Goal: Task Accomplishment & Management: Use online tool/utility

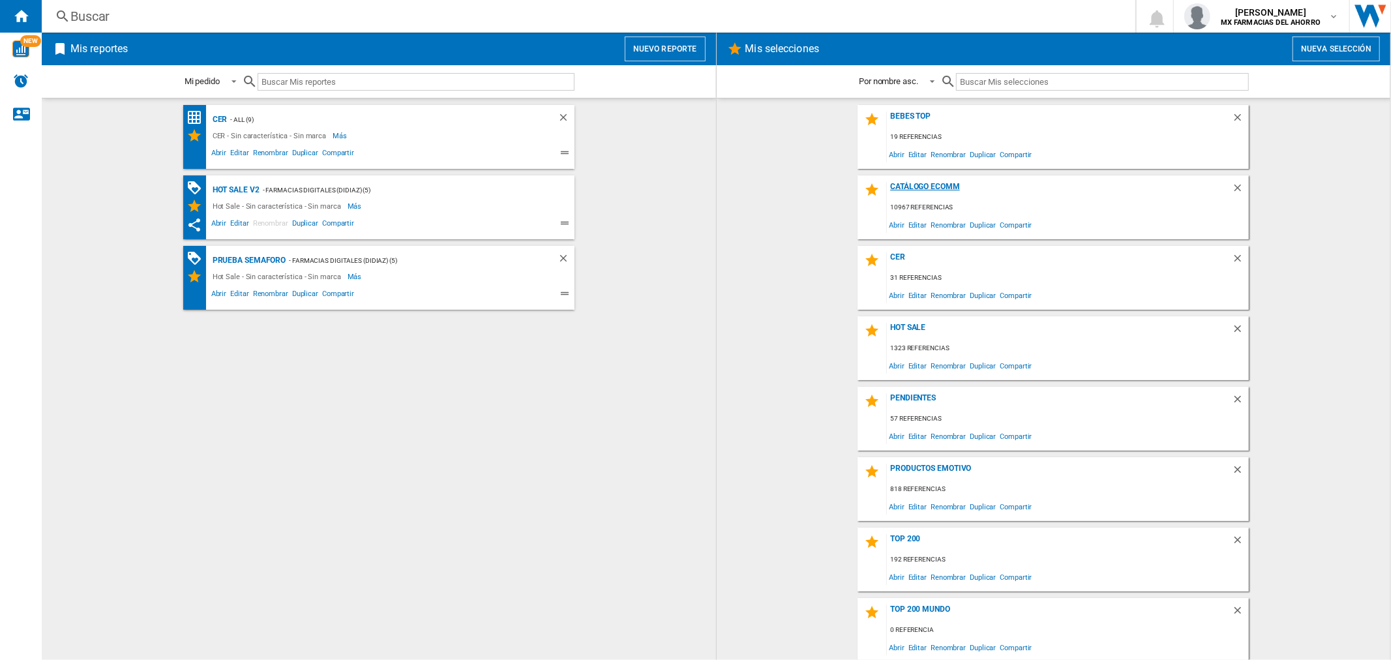
click at [950, 184] on div "Catálogo Ecomm" at bounding box center [1059, 191] width 345 height 18
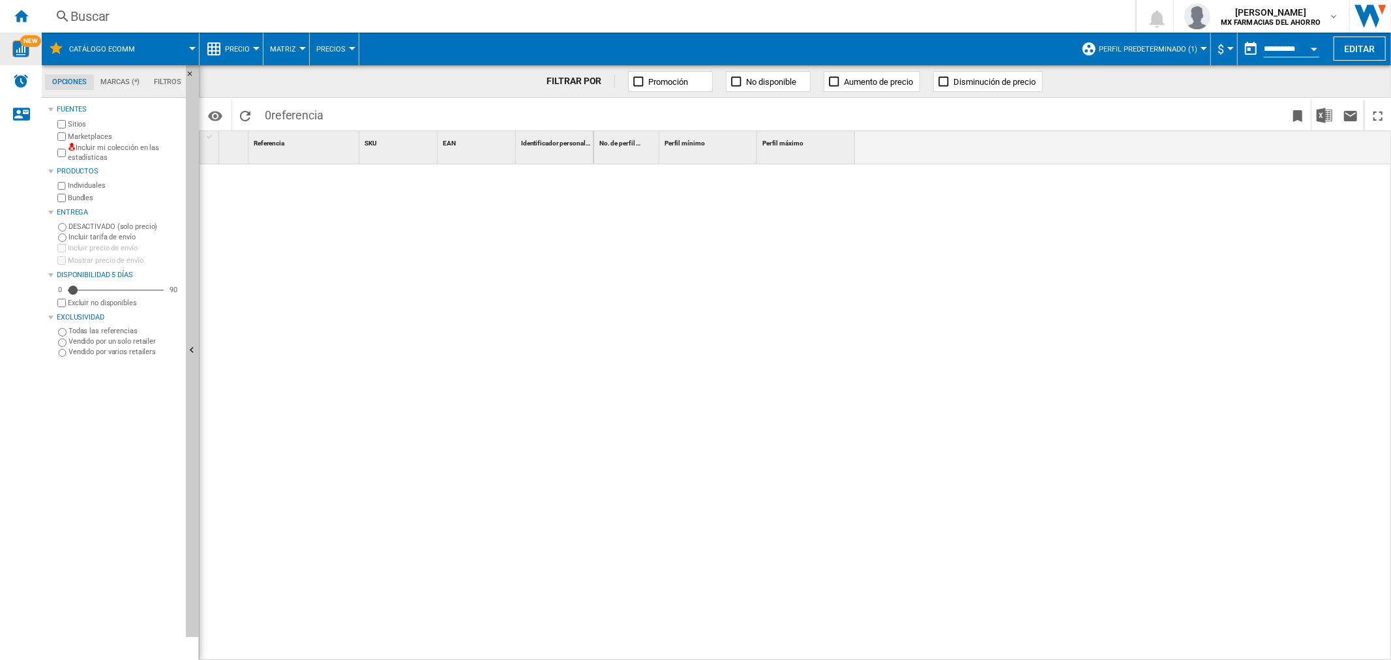
click at [22, 59] on div "NEW" at bounding box center [21, 49] width 42 height 33
click at [20, 16] on ng-md-icon "Inicio" at bounding box center [21, 16] width 16 height 16
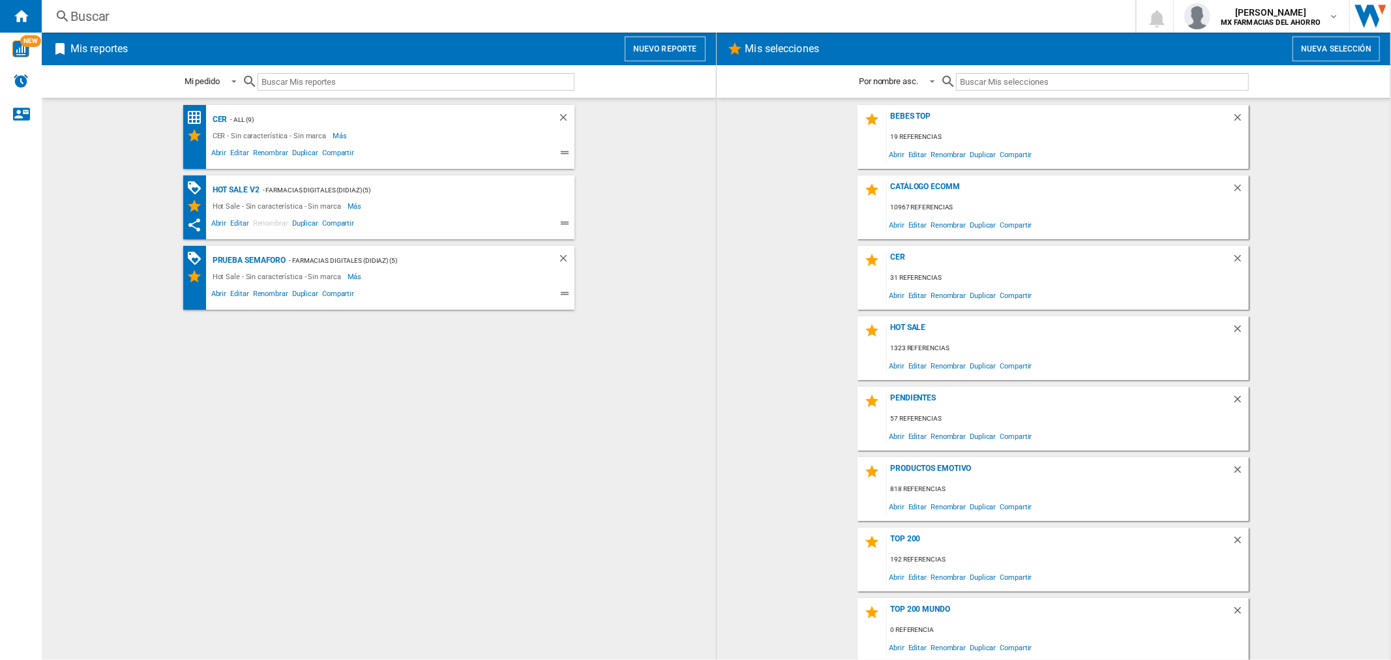
click at [94, 44] on h2 "Mis reportes" at bounding box center [99, 49] width 63 height 25
click at [658, 43] on button "Nuevo reporte" at bounding box center [665, 49] width 81 height 25
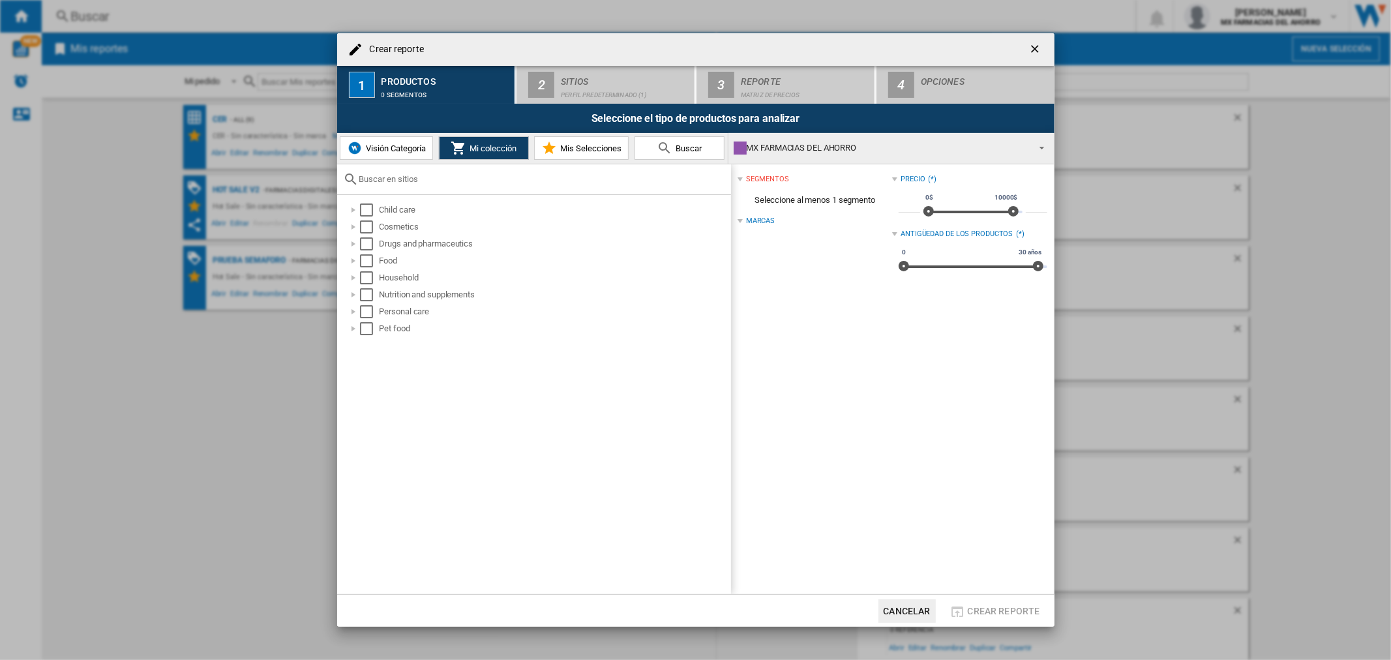
click at [472, 147] on span "Mi colección" at bounding box center [491, 149] width 50 height 10
click at [581, 149] on span "Mis Selecciones" at bounding box center [589, 149] width 65 height 10
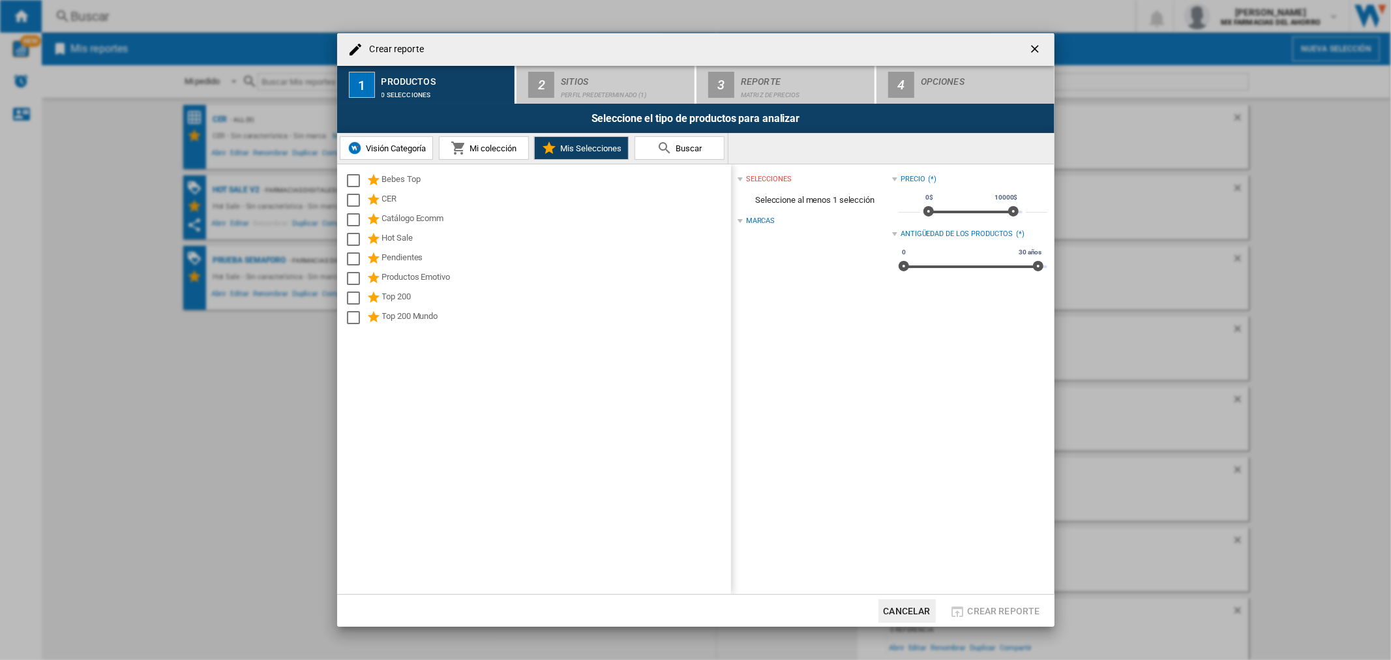
click at [455, 142] on md-icon at bounding box center [459, 148] width 16 height 16
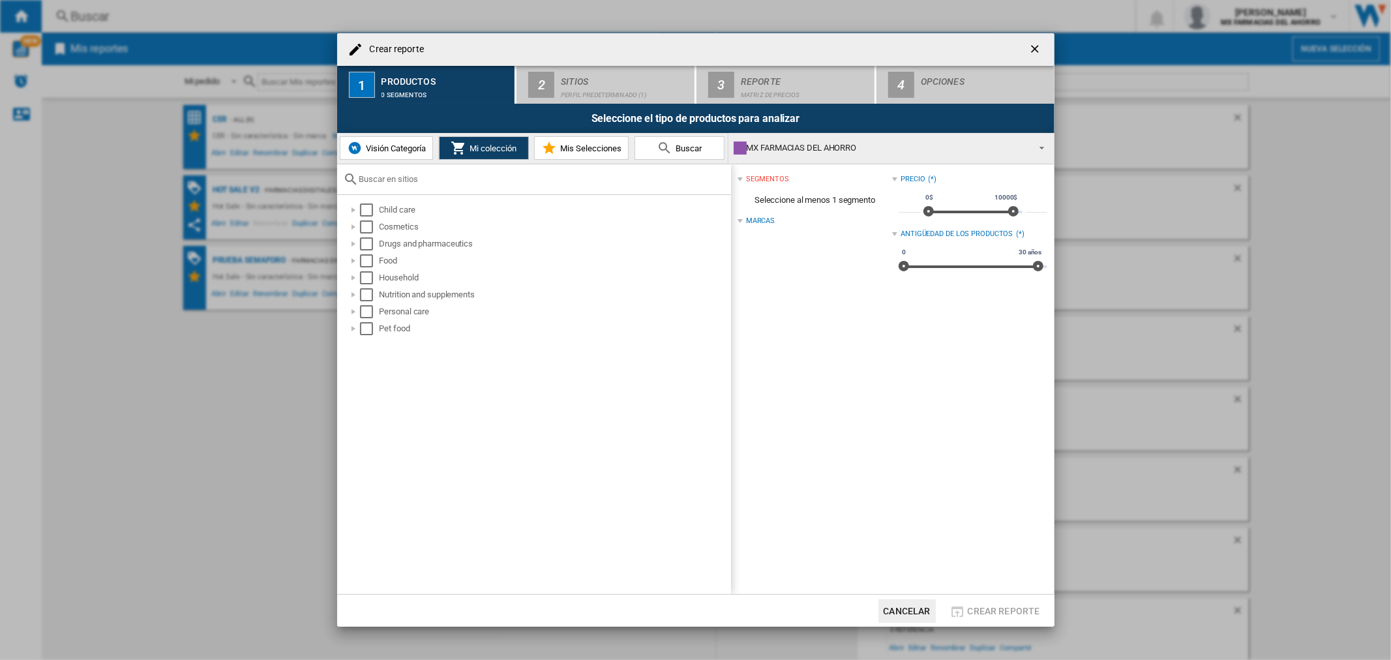
click at [556, 145] on md-icon at bounding box center [549, 148] width 16 height 16
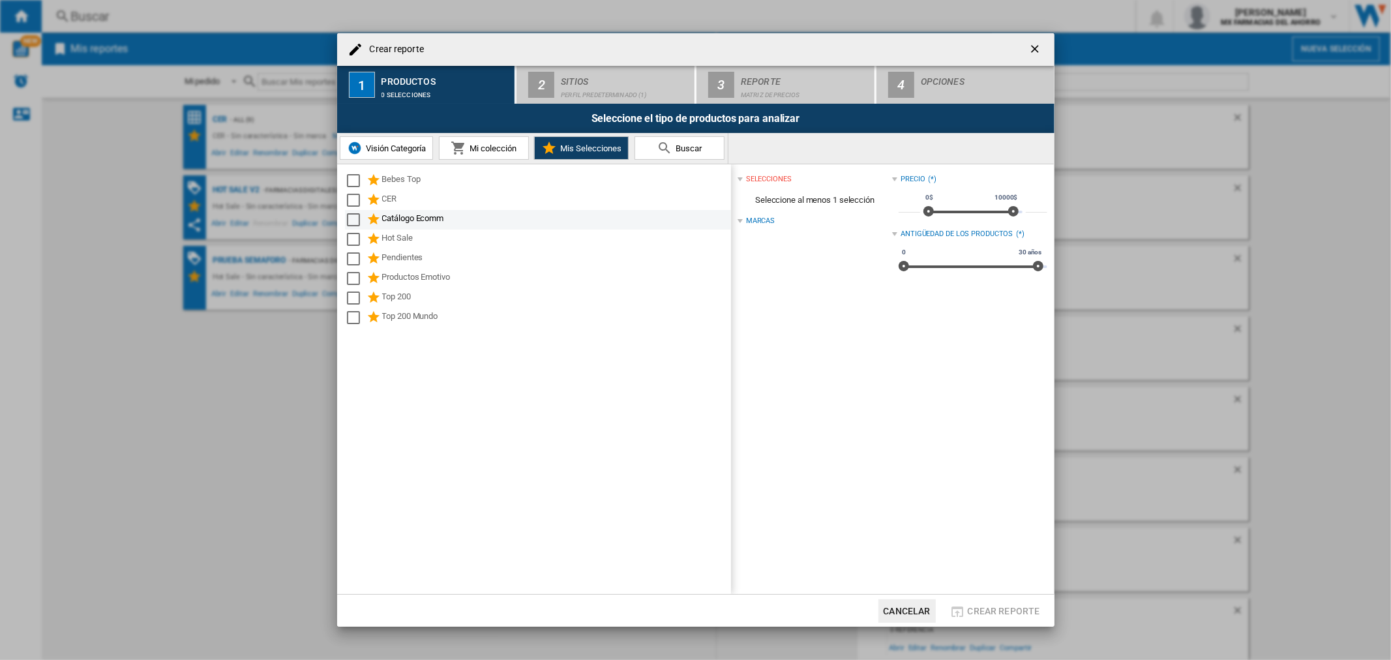
click at [444, 213] on div "Catálogo Ecomm" at bounding box center [555, 220] width 347 height 16
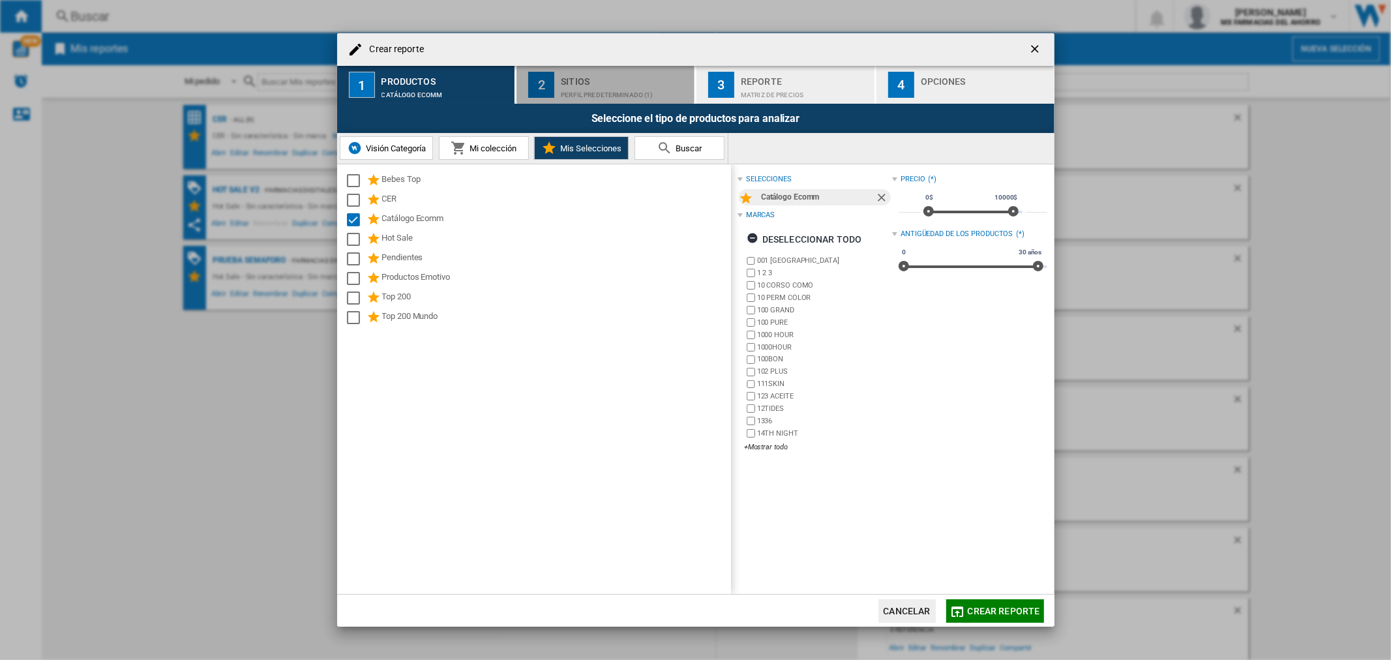
click at [646, 94] on div "Perfil predeterminado (1)" at bounding box center [625, 92] width 129 height 14
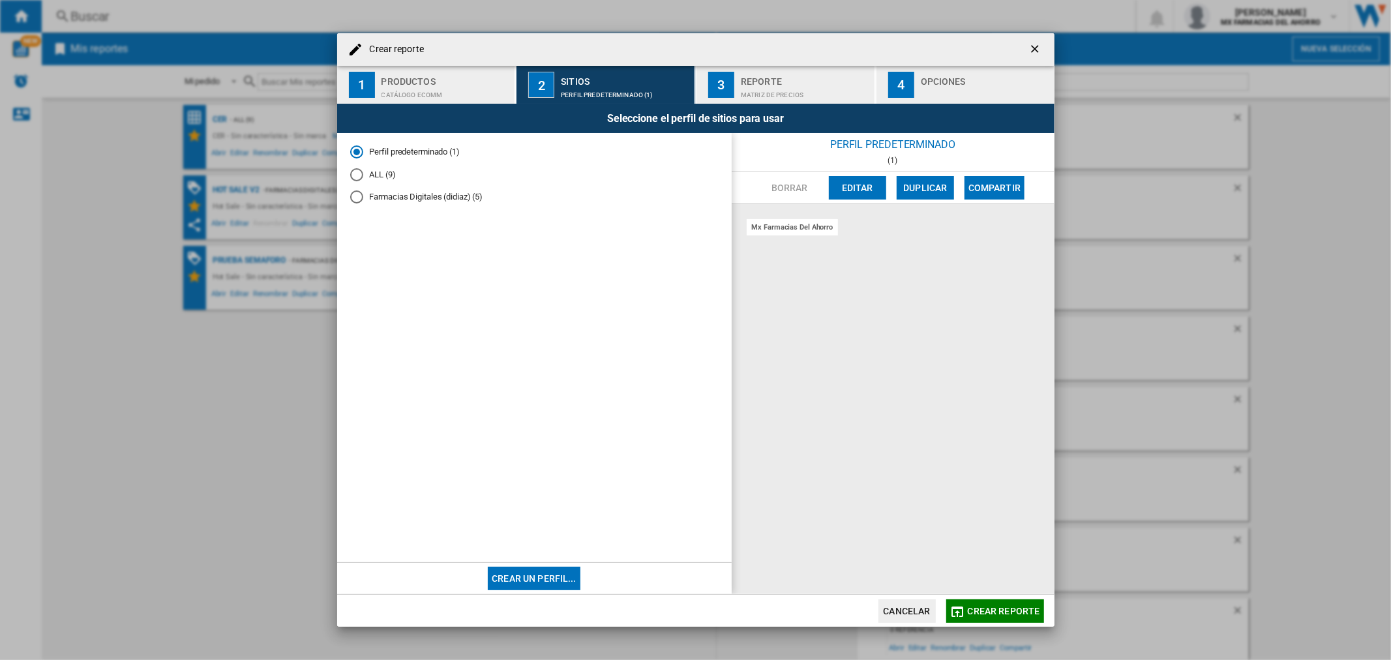
click at [363, 167] on md-radio-group "Perfil predeterminado (1) ALL (9) Farmacias Digitales (didiaz) (5)" at bounding box center [534, 180] width 369 height 68
click at [351, 181] on div "ALL (9)" at bounding box center [356, 174] width 13 height 13
click at [783, 94] on div "Matriz de precios" at bounding box center [805, 92] width 129 height 14
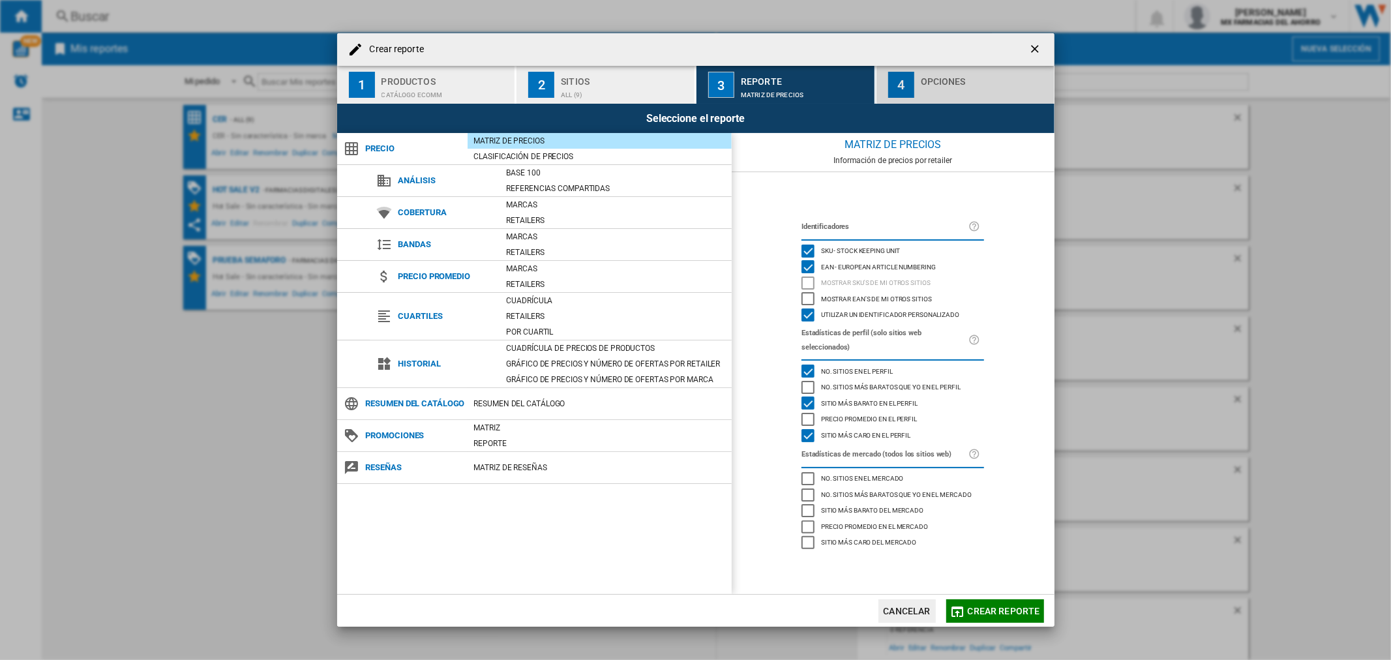
click at [920, 81] on button "4 Opciones" at bounding box center [966, 85] width 178 height 38
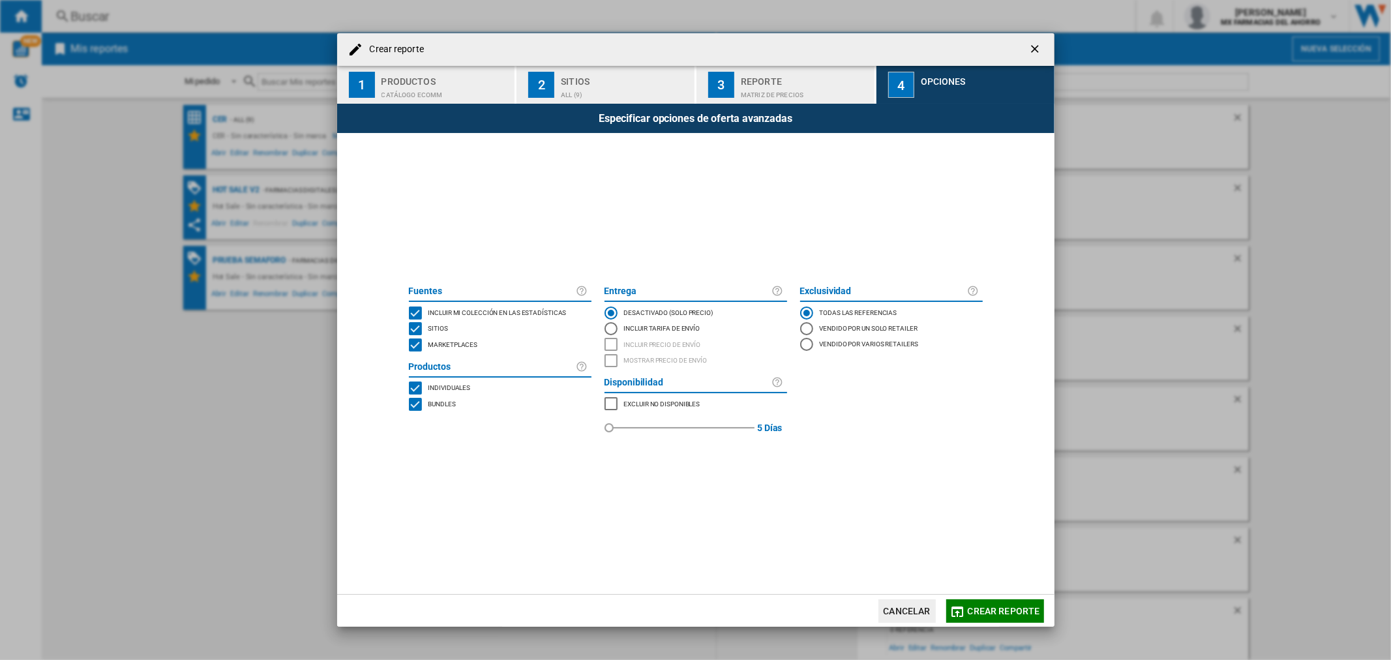
click at [982, 604] on button "Crear reporte" at bounding box center [996, 611] width 98 height 23
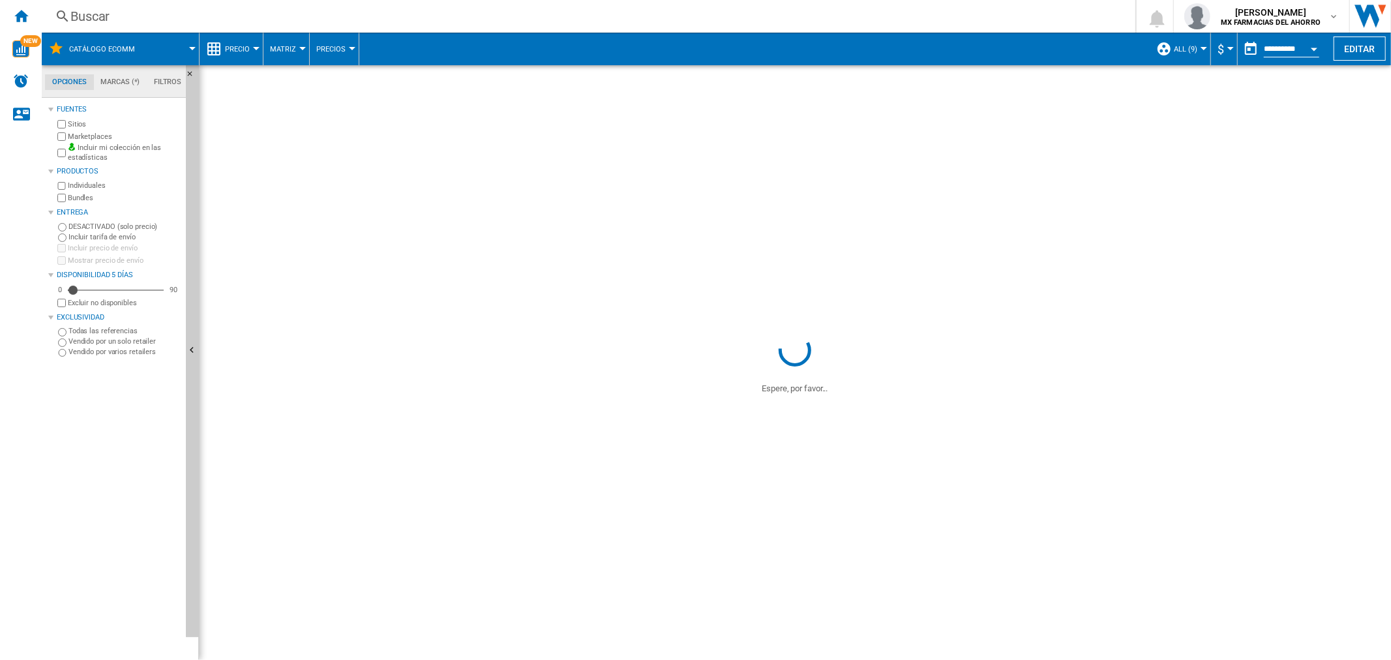
click at [1282, 50] on input "**********" at bounding box center [1291, 51] width 55 height 12
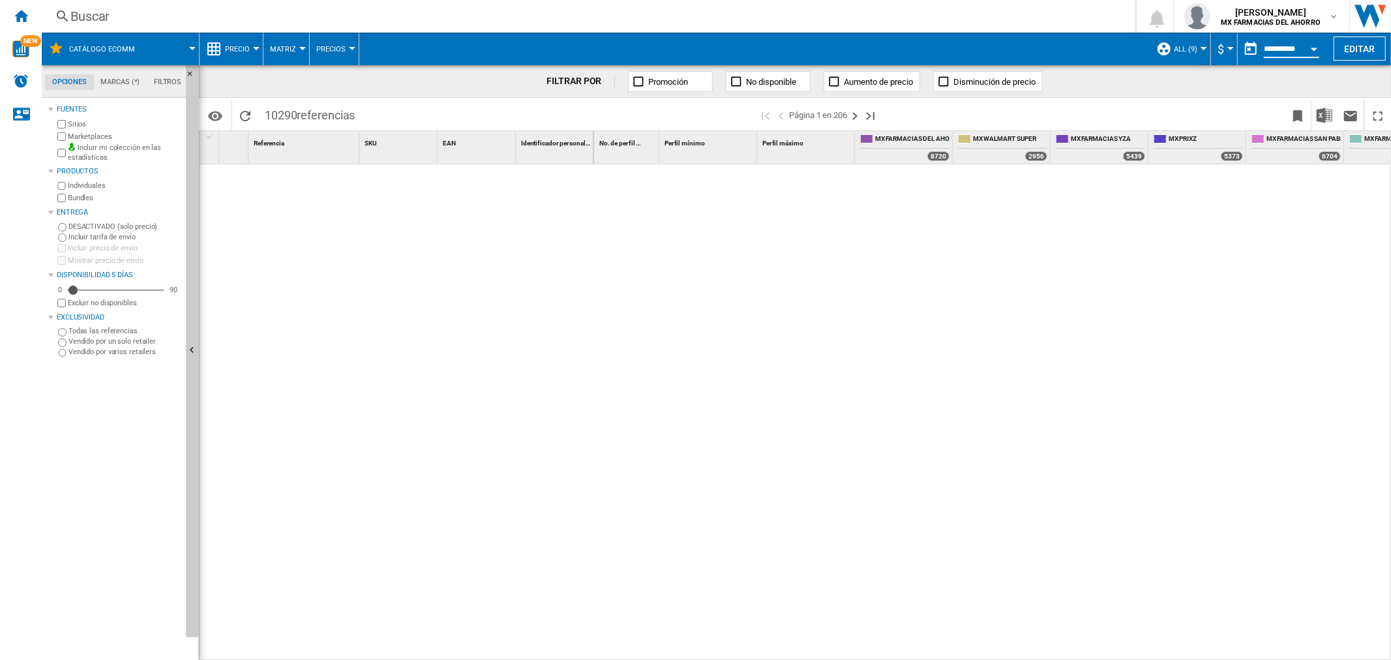
click at [1309, 47] on button "Open calendar" at bounding box center [1314, 46] width 23 height 23
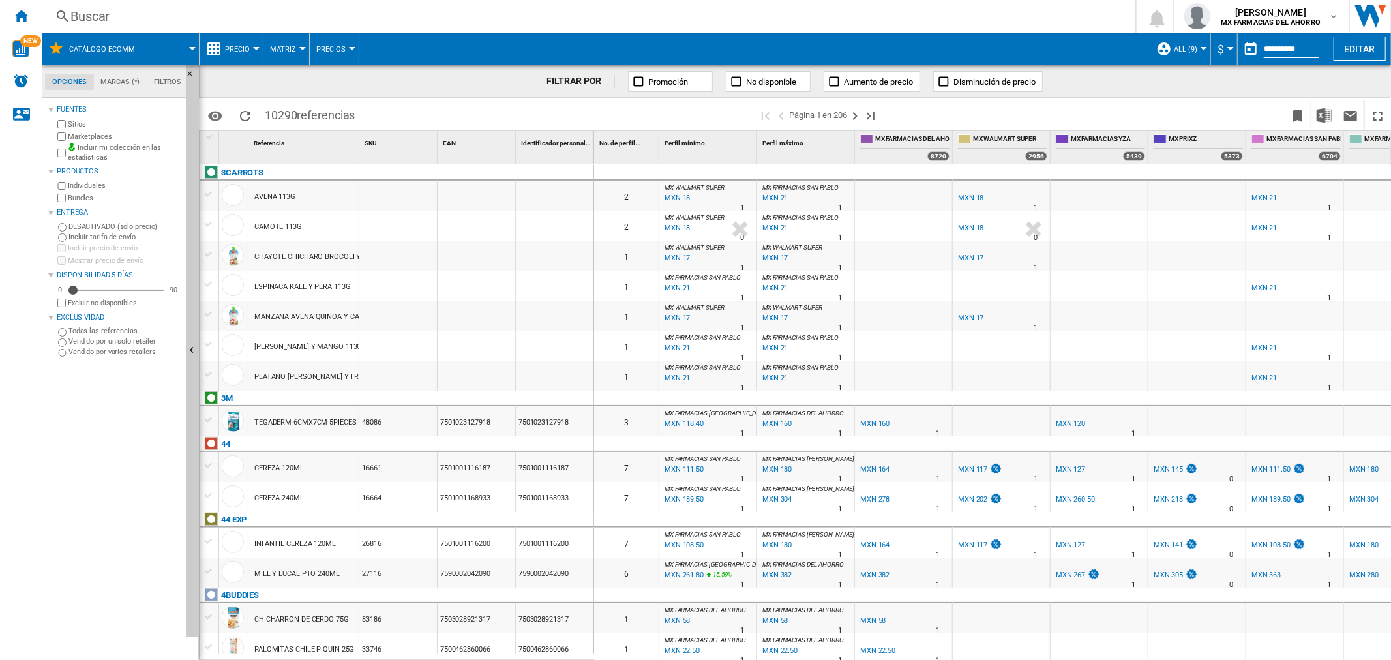
click at [1318, 48] on div at bounding box center [695, 330] width 1391 height 660
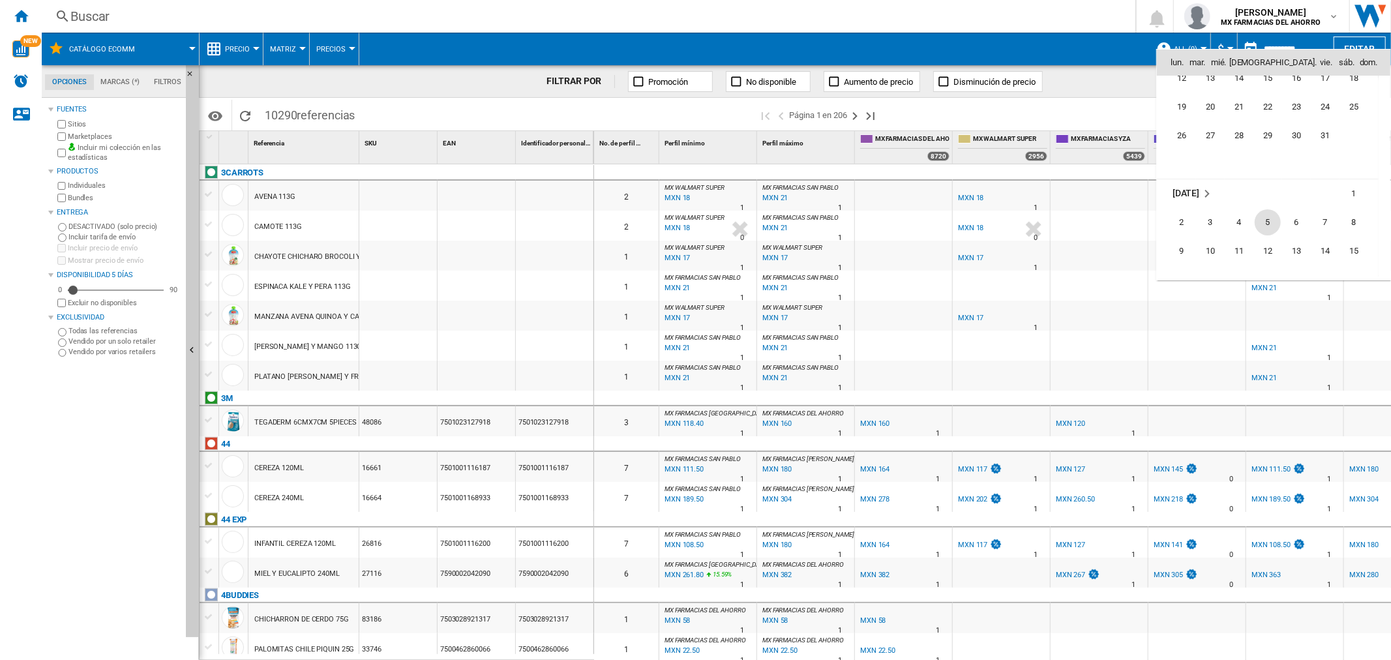
scroll to position [5428, 0]
click at [1270, 223] on span "5" at bounding box center [1268, 224] width 26 height 26
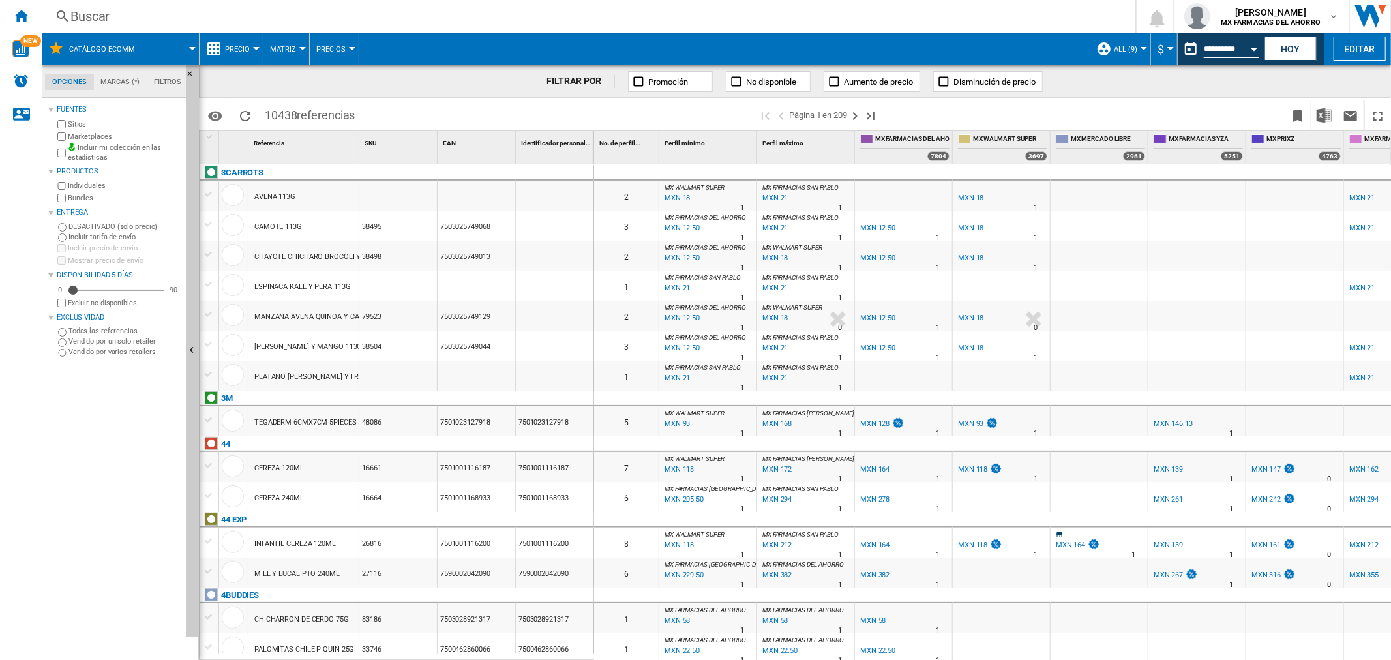
click at [1240, 53] on input "**********" at bounding box center [1231, 51] width 55 height 12
click at [1253, 49] on div "Open calendar" at bounding box center [1254, 49] width 7 height 3
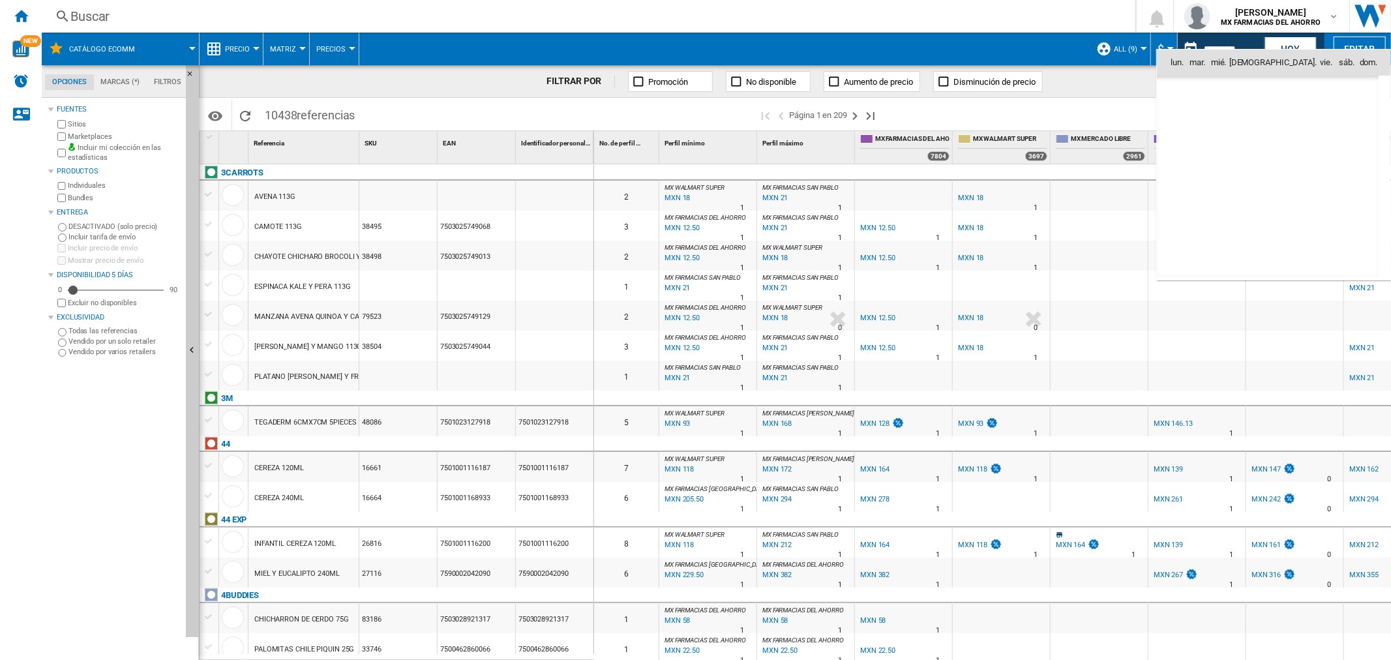
scroll to position [5532, 0]
click at [1208, 117] on span "3" at bounding box center [1211, 119] width 26 height 26
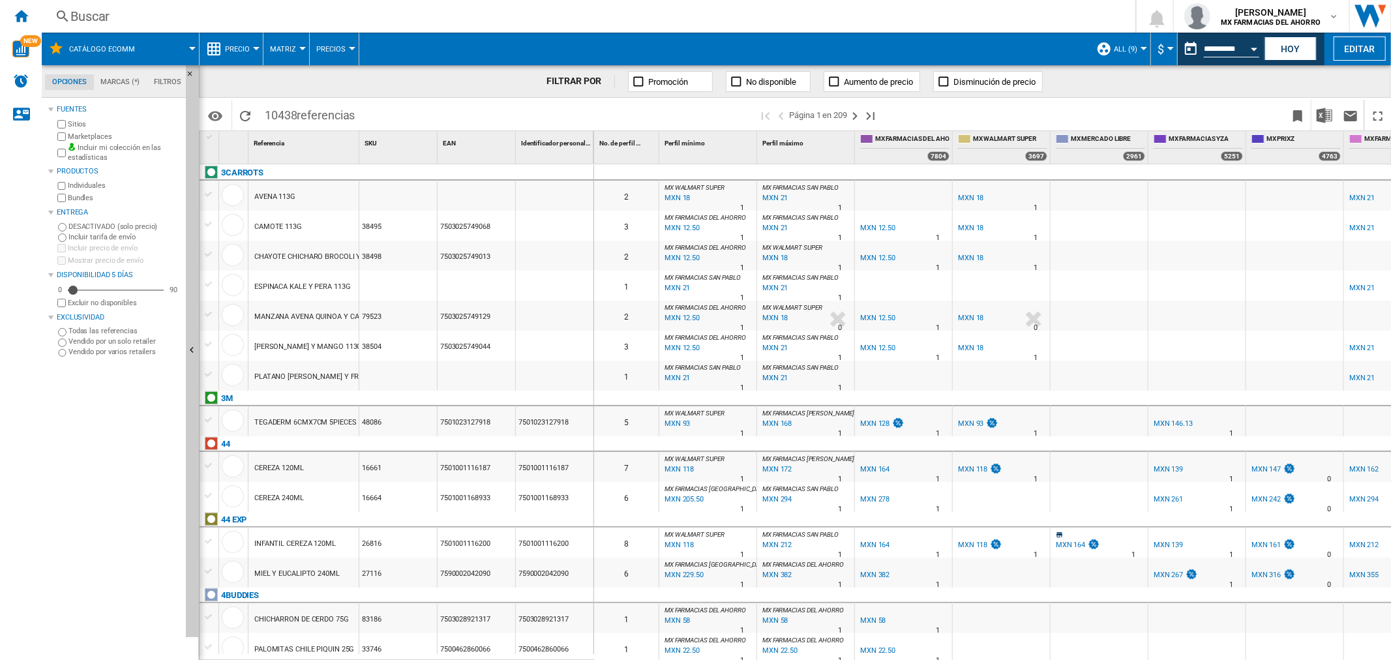
type input "**********"
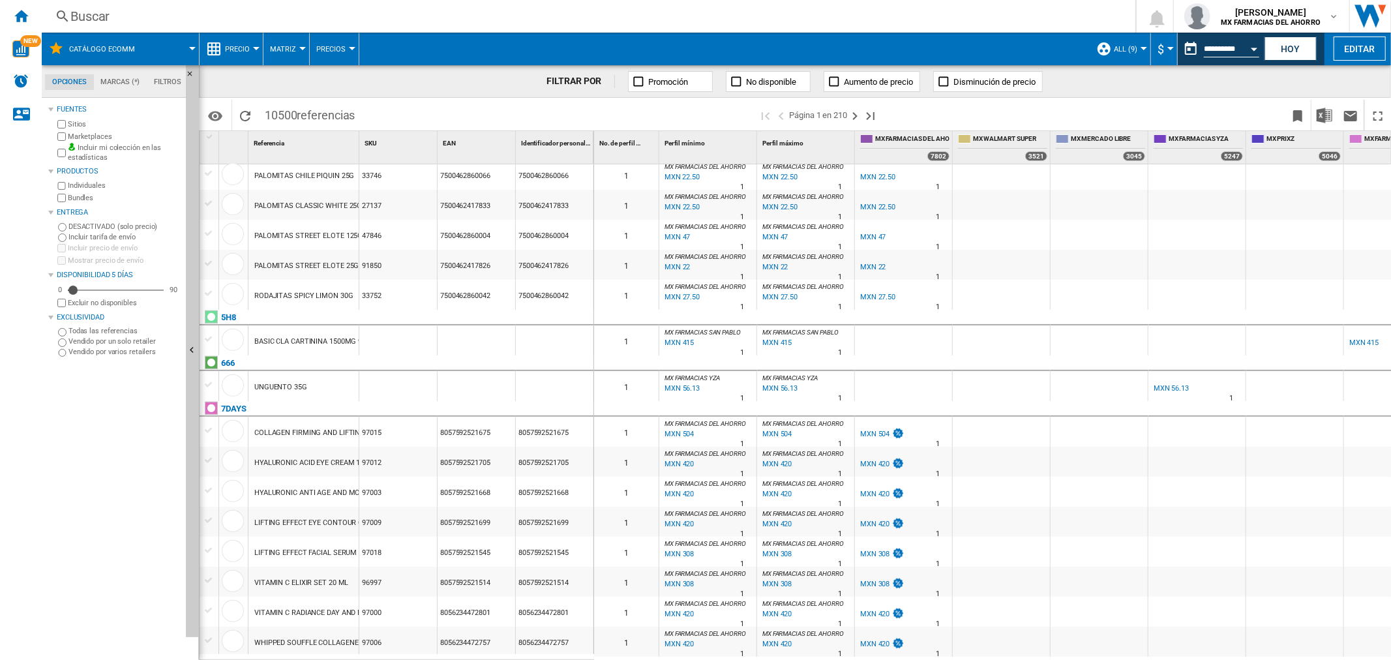
scroll to position [483, 0]
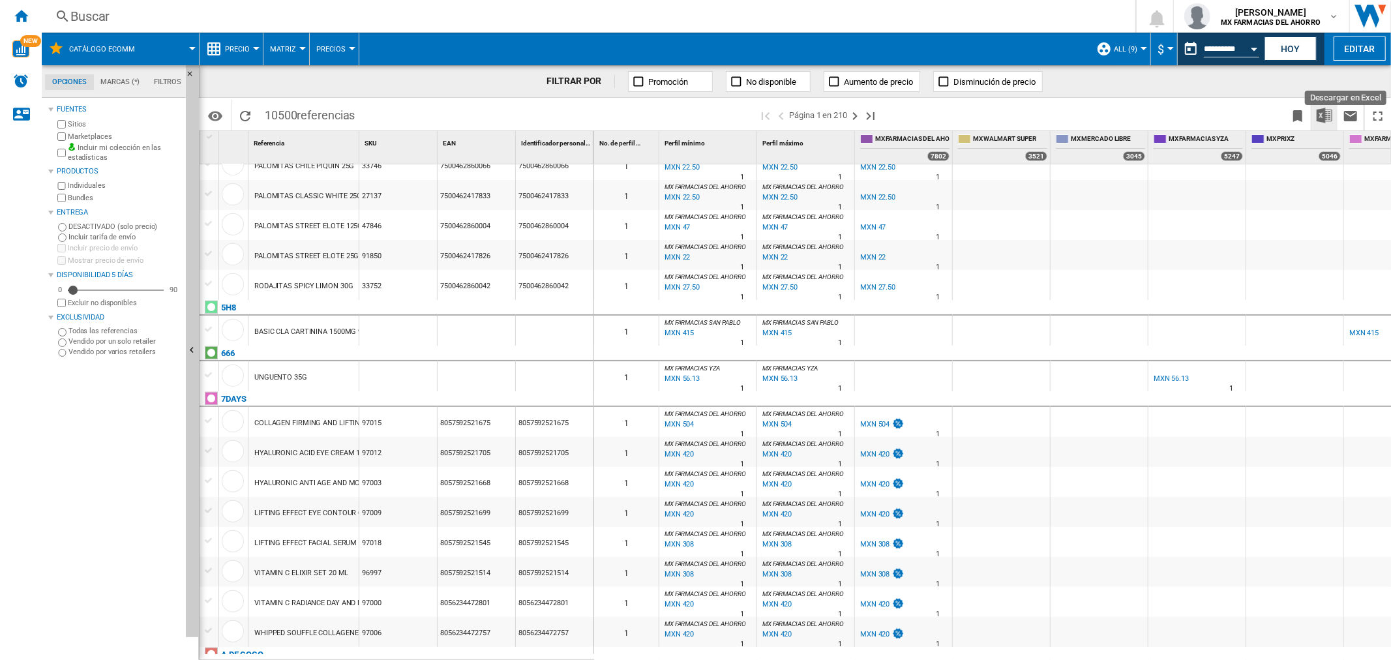
click at [1329, 112] on img "Descargar en Excel" at bounding box center [1325, 116] width 16 height 16
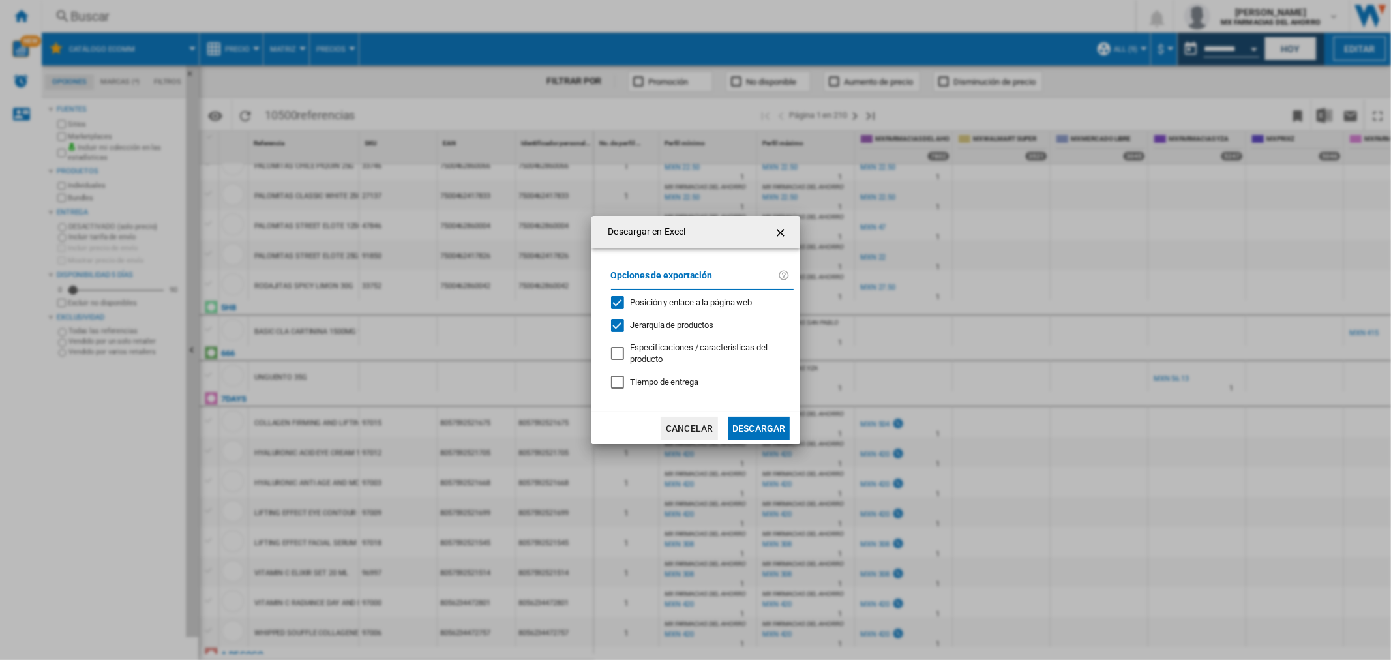
click at [678, 366] on div "Opciones de exportación Posición y enlace a la página web Jerarquía de producto…" at bounding box center [703, 330] width 196 height 137
click at [655, 357] on span "Especificaciones / características del producto" at bounding box center [699, 353] width 137 height 22
click at [741, 425] on button "Descargar" at bounding box center [759, 428] width 61 height 23
